Goal: Transaction & Acquisition: Book appointment/travel/reservation

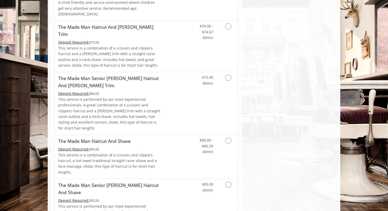
scroll to position [375, 0]
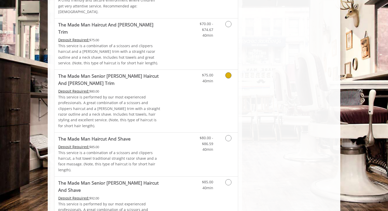
click at [118, 88] on div "Deposit Required: $80.00" at bounding box center [109, 91] width 103 height 6
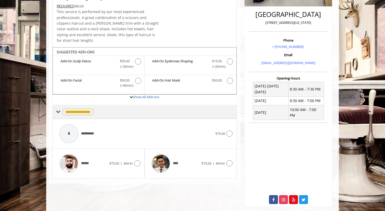
scroll to position [129, 0]
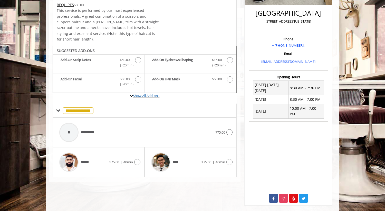
click at [141, 95] on label "Show All Add-ons" at bounding box center [145, 98] width 184 height 10
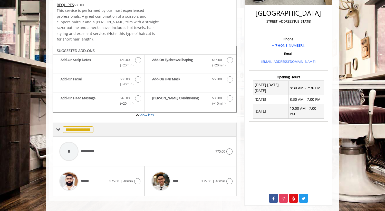
scroll to position [130, 0]
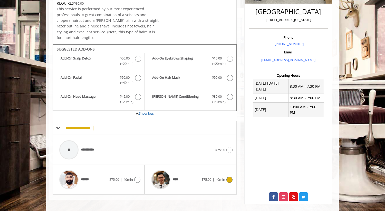
click at [180, 177] on span "****" at bounding box center [176, 179] width 7 height 5
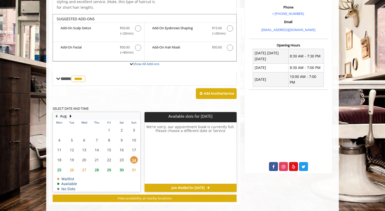
scroll to position [161, 0]
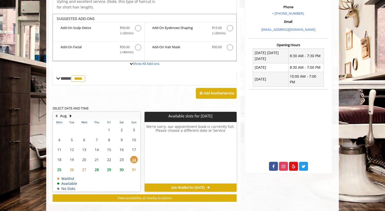
click at [99, 166] on span "28" at bounding box center [97, 169] width 8 height 7
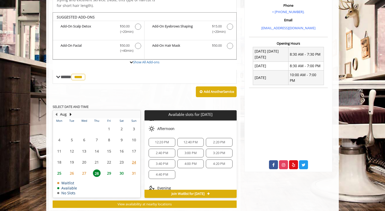
scroll to position [45, 0]
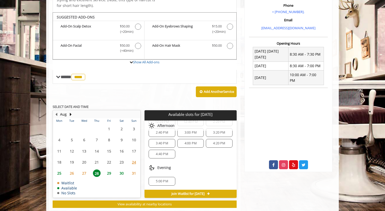
click at [159, 179] on span "5:00 PM" at bounding box center [162, 181] width 12 height 4
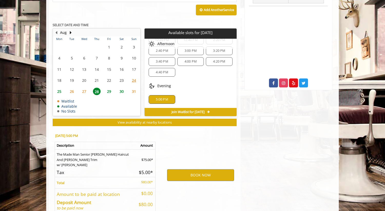
scroll to position [267, 0]
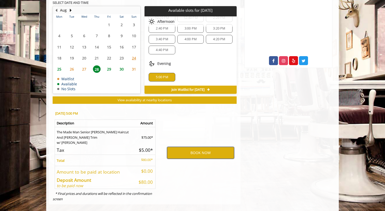
click at [203, 147] on button "BOOK NOW" at bounding box center [200, 153] width 67 height 12
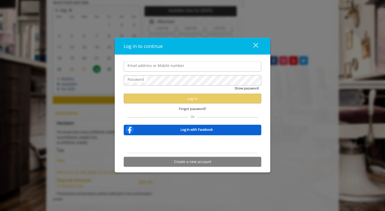
type input "**********"
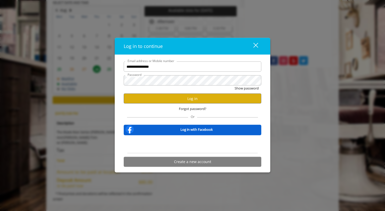
scroll to position [0, 0]
click at [184, 98] on button "Log in" at bounding box center [192, 99] width 137 height 10
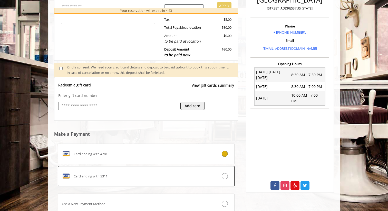
scroll to position [160, 0]
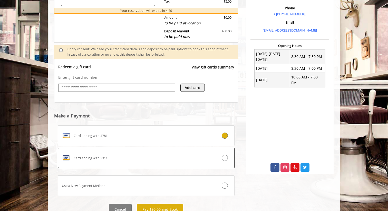
click at [108, 85] on input "text" at bounding box center [116, 88] width 111 height 6
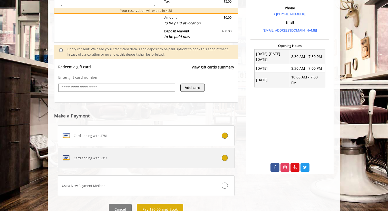
click at [91, 155] on span "Card ending with 3311" at bounding box center [91, 157] width 34 height 5
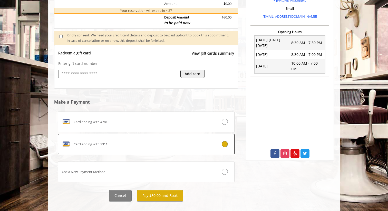
scroll to position [178, 0]
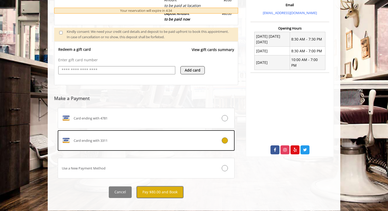
click at [167, 188] on button "Pay $80.00 and Book" at bounding box center [160, 192] width 46 height 12
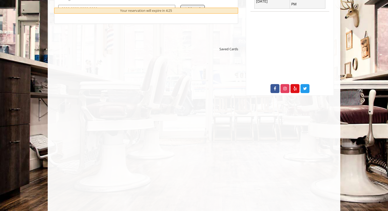
scroll to position [245, 0]
